Goal: Use online tool/utility

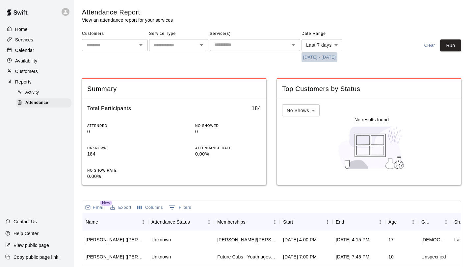
click at [330, 57] on button "[DATE] - [DATE]" at bounding box center [319, 57] width 36 height 10
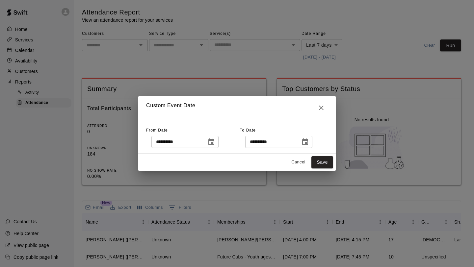
click at [213, 144] on icon "Choose date, selected date is Sep 3, 2025" at bounding box center [211, 142] width 6 height 7
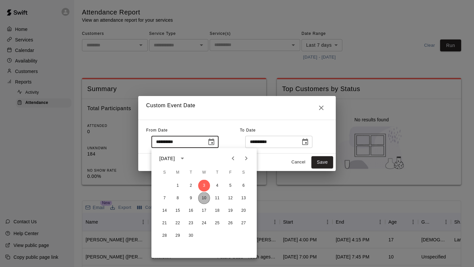
click at [204, 198] on button "10" at bounding box center [204, 199] width 12 height 12
type input "**********"
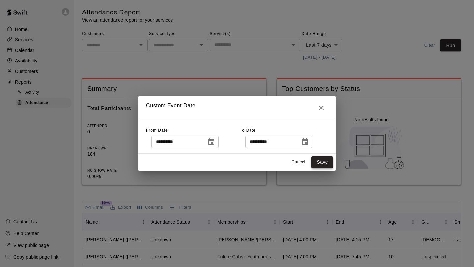
click at [319, 164] on button "Save" at bounding box center [322, 162] width 22 height 12
type input "******"
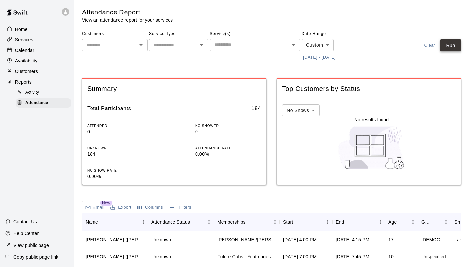
click at [456, 48] on button "Run" at bounding box center [450, 45] width 21 height 12
click at [281, 49] on div "​" at bounding box center [255, 45] width 90 height 12
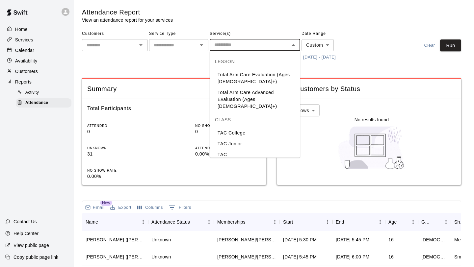
click at [234, 149] on li "TAC [PERSON_NAME]/[PERSON_NAME]" at bounding box center [255, 158] width 90 height 18
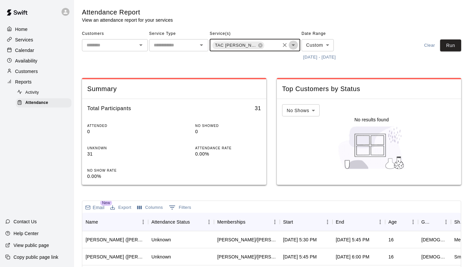
click at [292, 45] on icon "Open" at bounding box center [293, 45] width 8 height 8
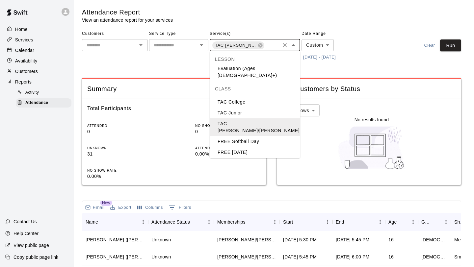
scroll to position [41, 0]
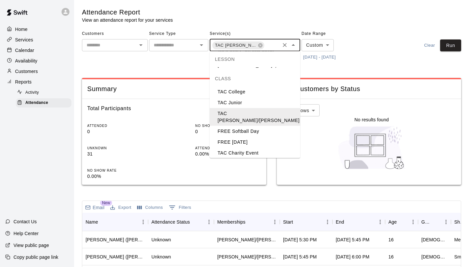
click at [240, 159] on li "TAC [PERSON_NAME]/[PERSON_NAME]" at bounding box center [255, 168] width 90 height 18
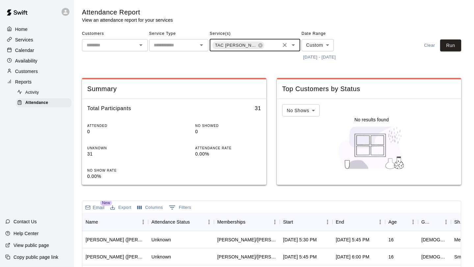
scroll to position [0, 31]
click at [448, 47] on button "Run" at bounding box center [450, 45] width 21 height 12
click at [312, 217] on div "Start" at bounding box center [302, 222] width 39 height 18
